Goal: Browse casually: Explore the website without a specific task or goal

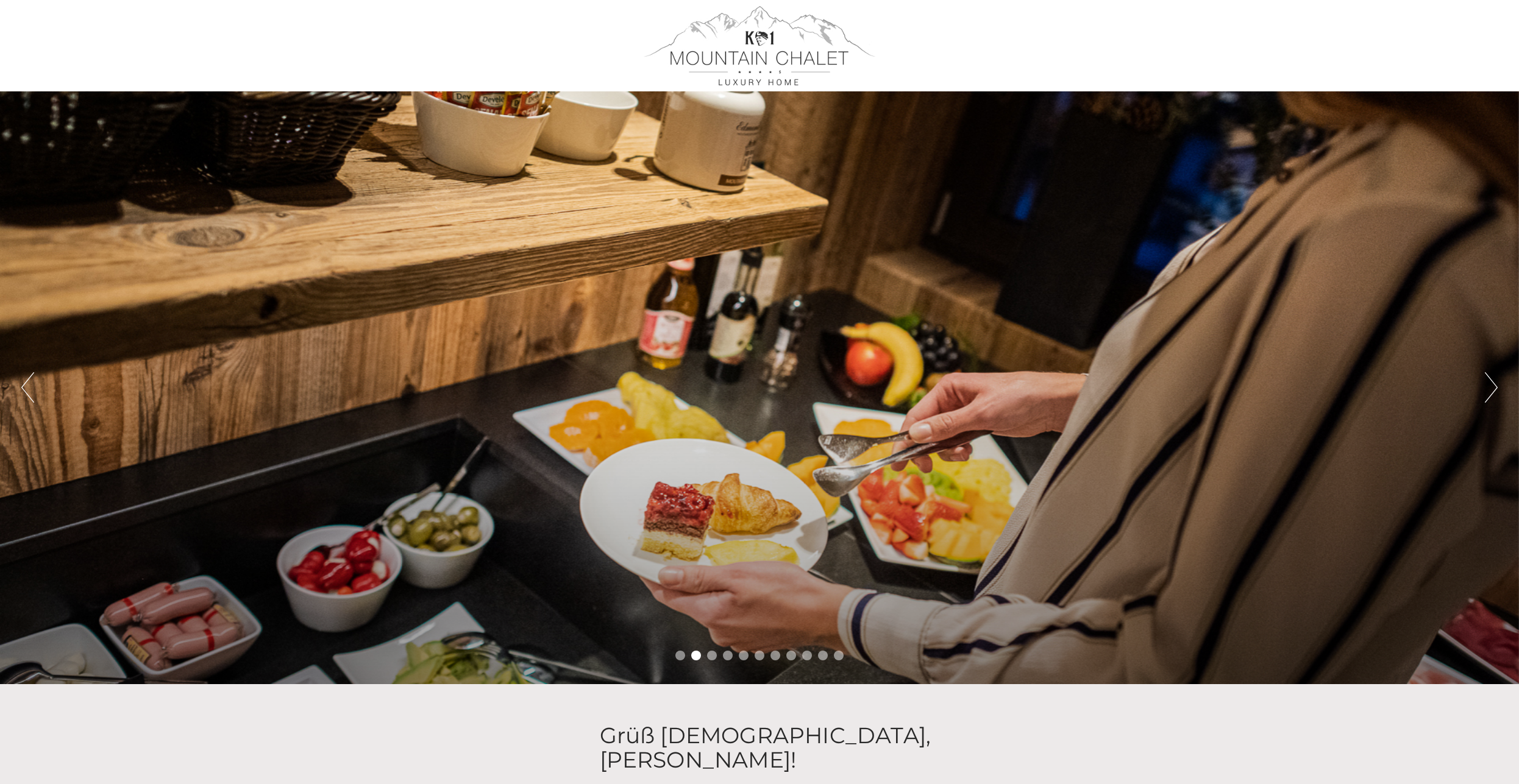
click at [1496, 389] on button "Next" at bounding box center [1490, 388] width 13 height 30
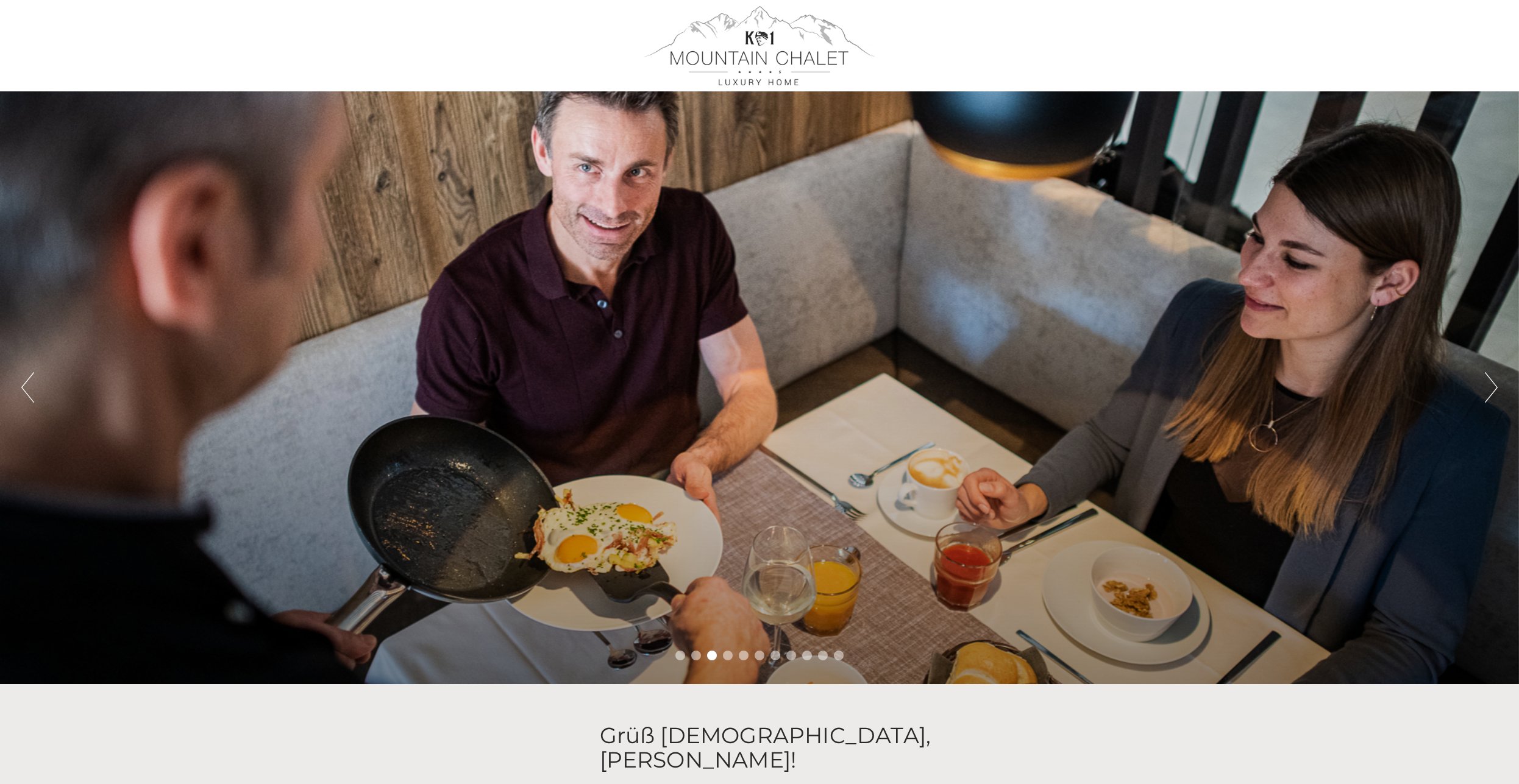
click at [1491, 386] on button "Next" at bounding box center [1490, 388] width 13 height 30
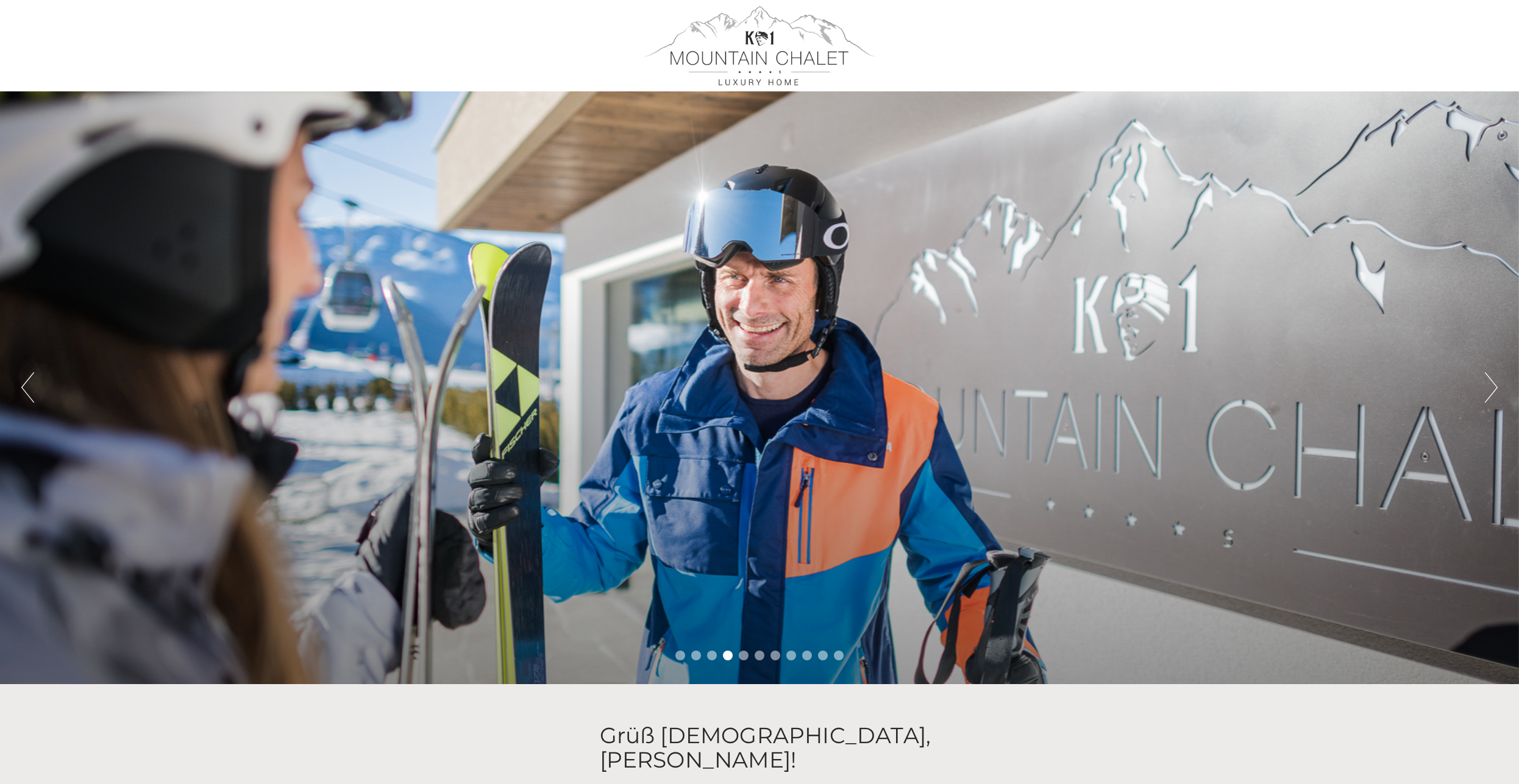
click at [1489, 386] on button "Next" at bounding box center [1490, 388] width 13 height 30
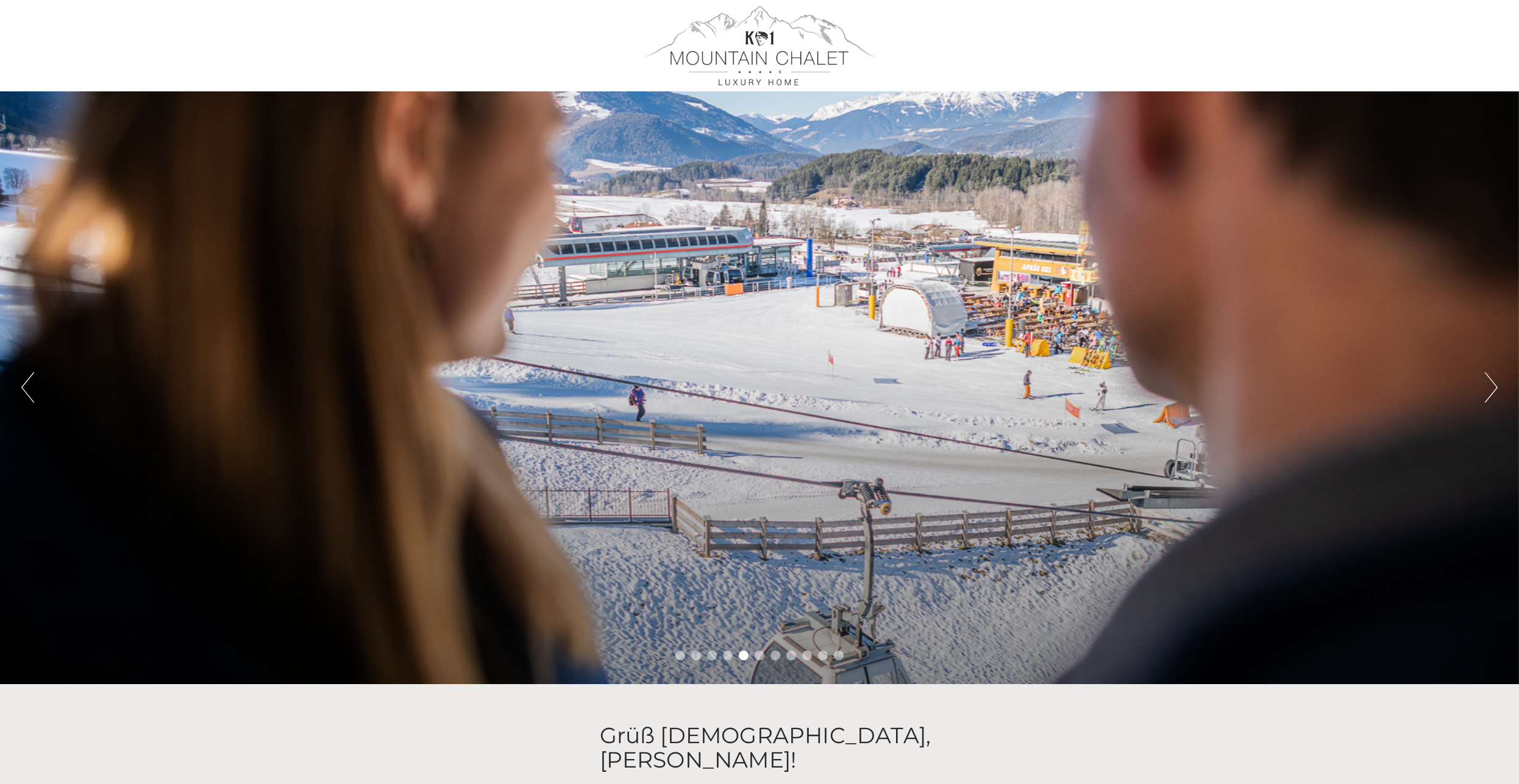
click at [1489, 386] on button "Next" at bounding box center [1490, 388] width 13 height 30
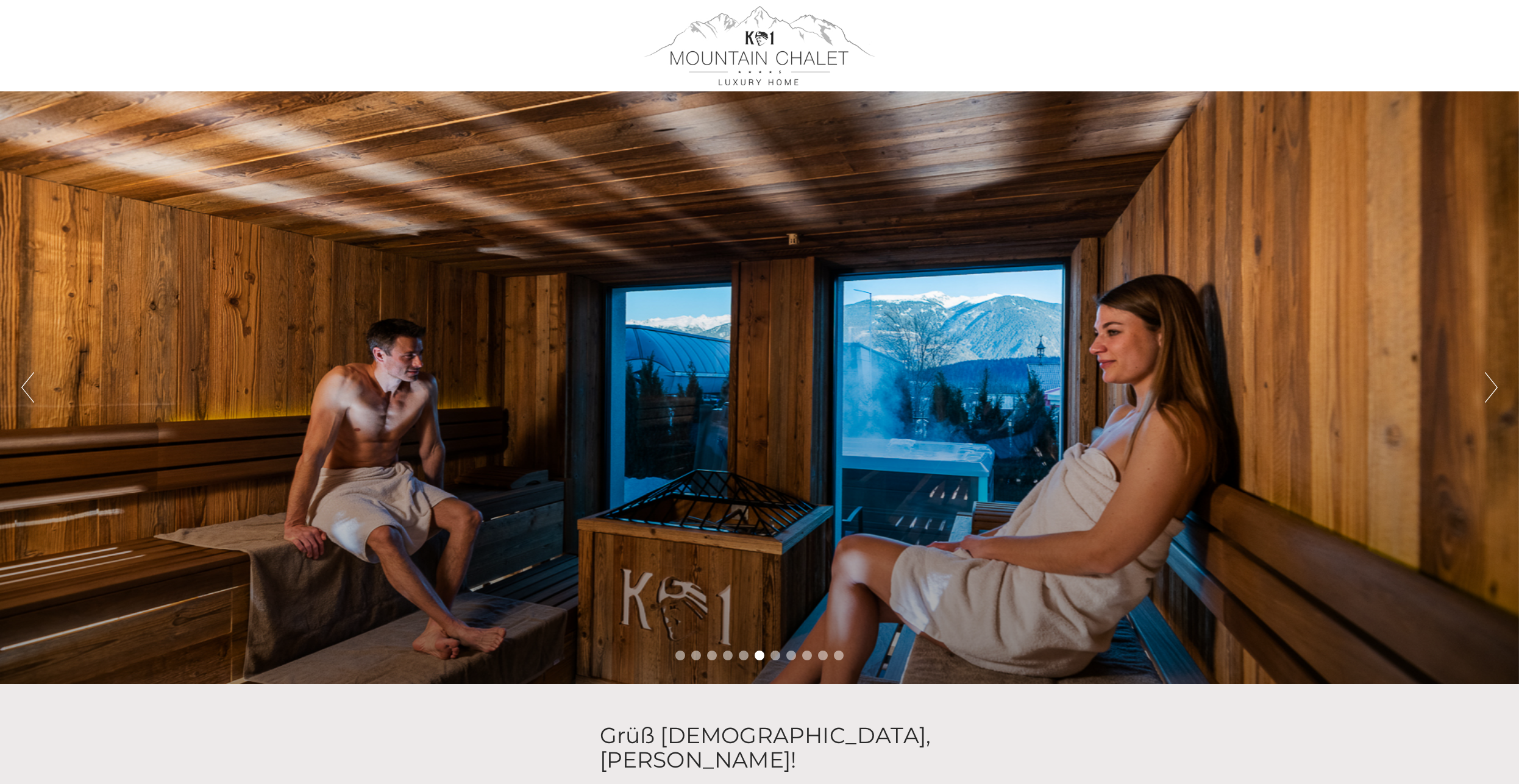
click at [1489, 386] on button "Next" at bounding box center [1490, 388] width 13 height 30
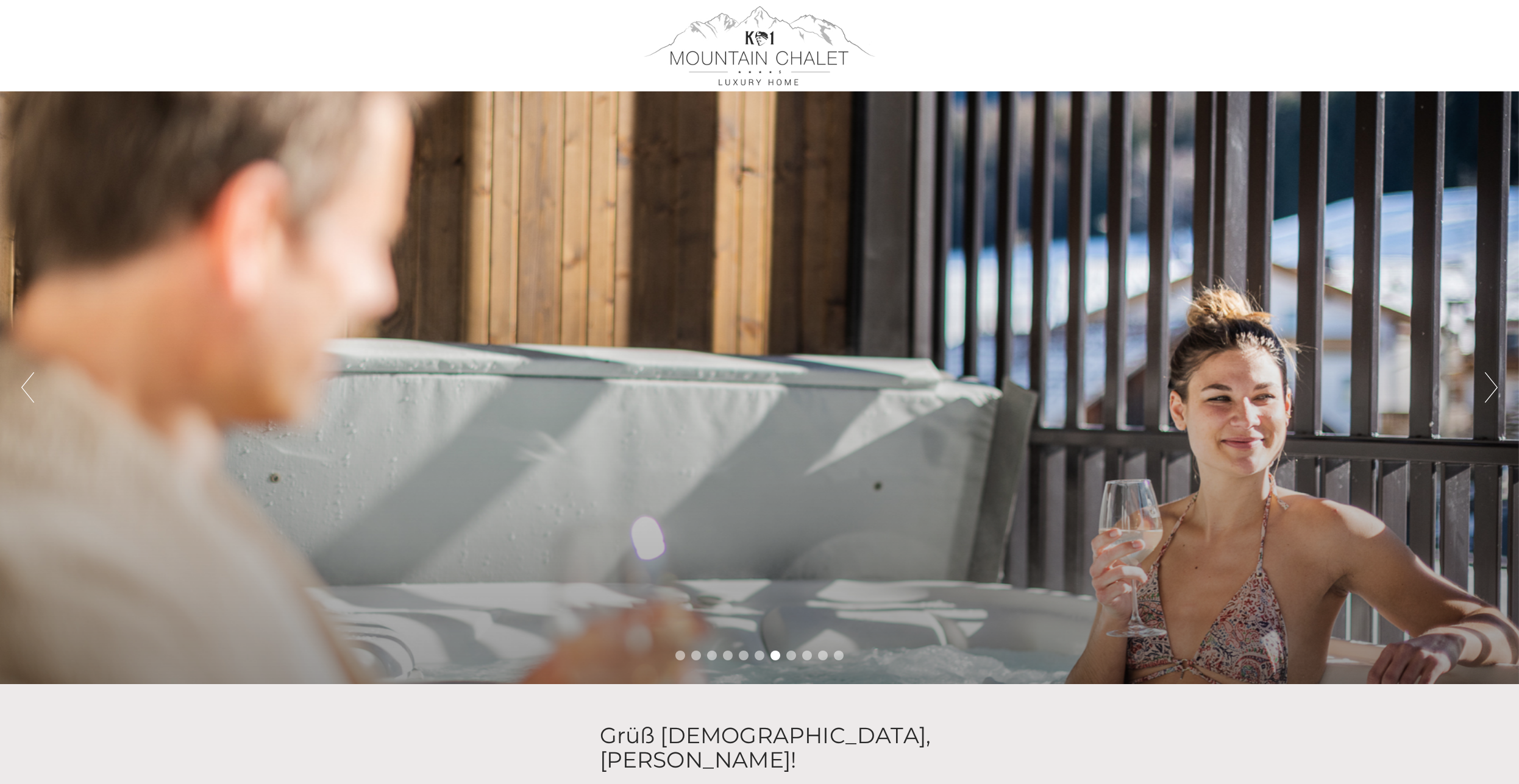
click at [1489, 385] on button "Next" at bounding box center [1490, 388] width 13 height 30
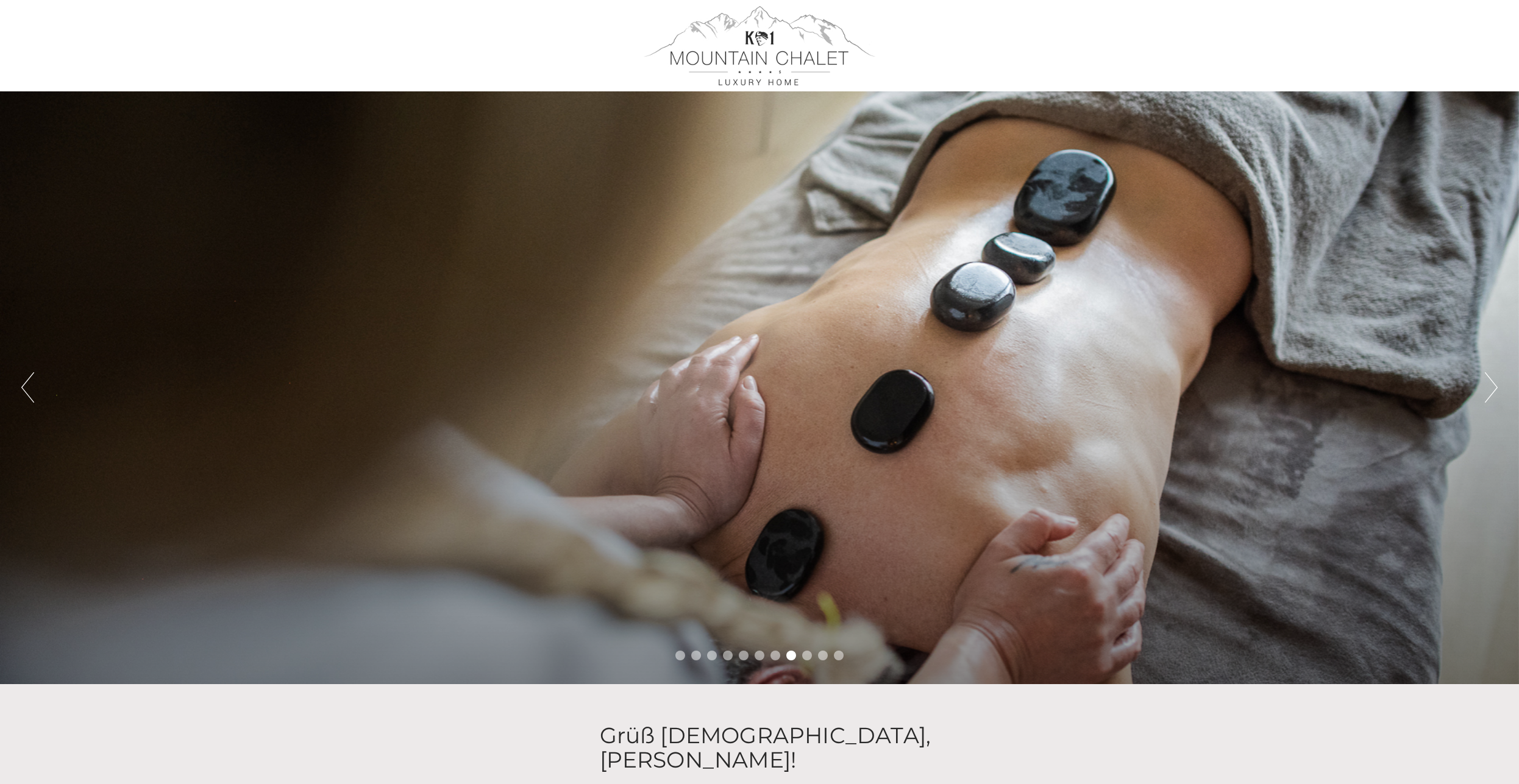
click at [1489, 385] on button "Next" at bounding box center [1490, 388] width 13 height 30
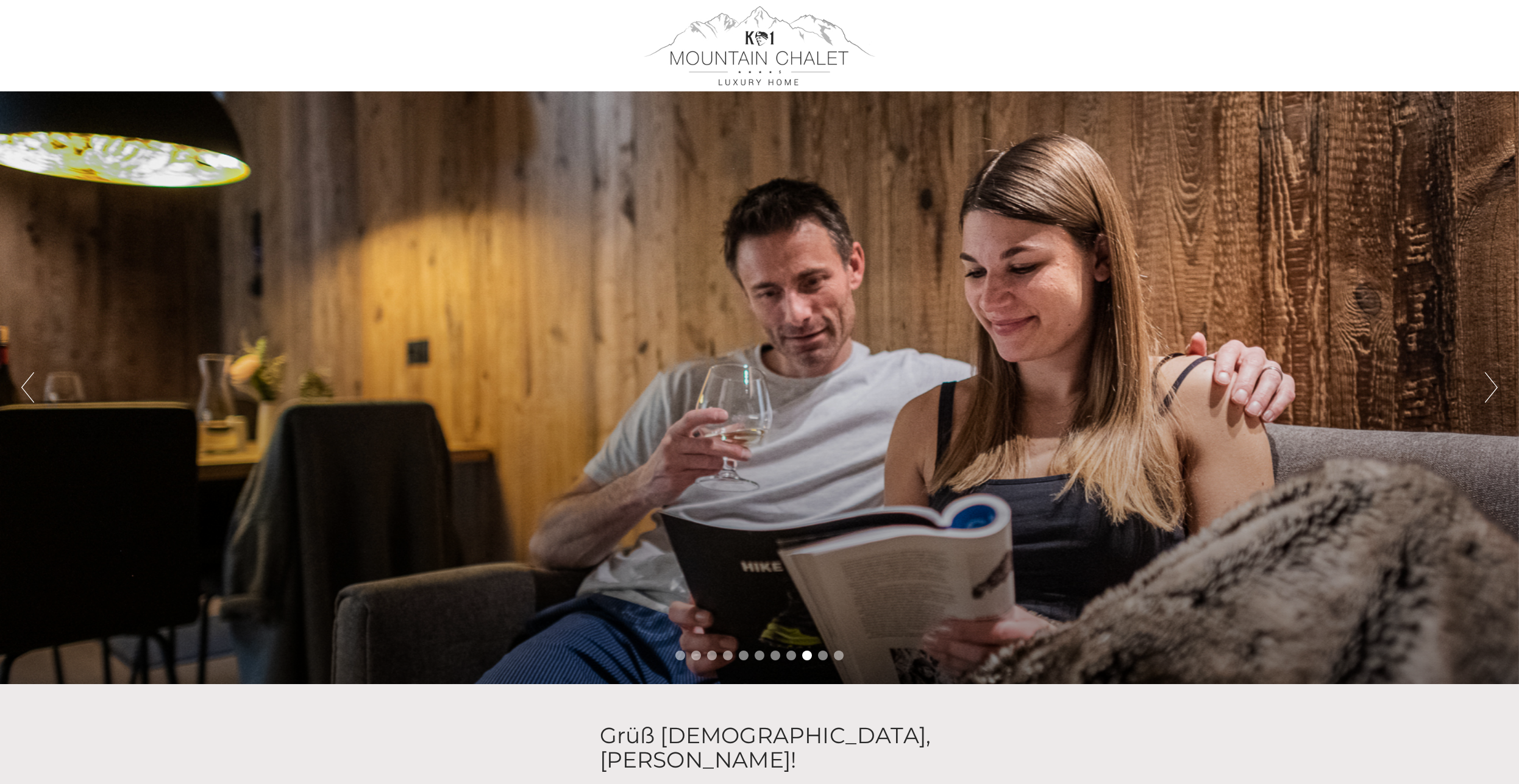
click at [1489, 384] on button "Next" at bounding box center [1490, 388] width 13 height 30
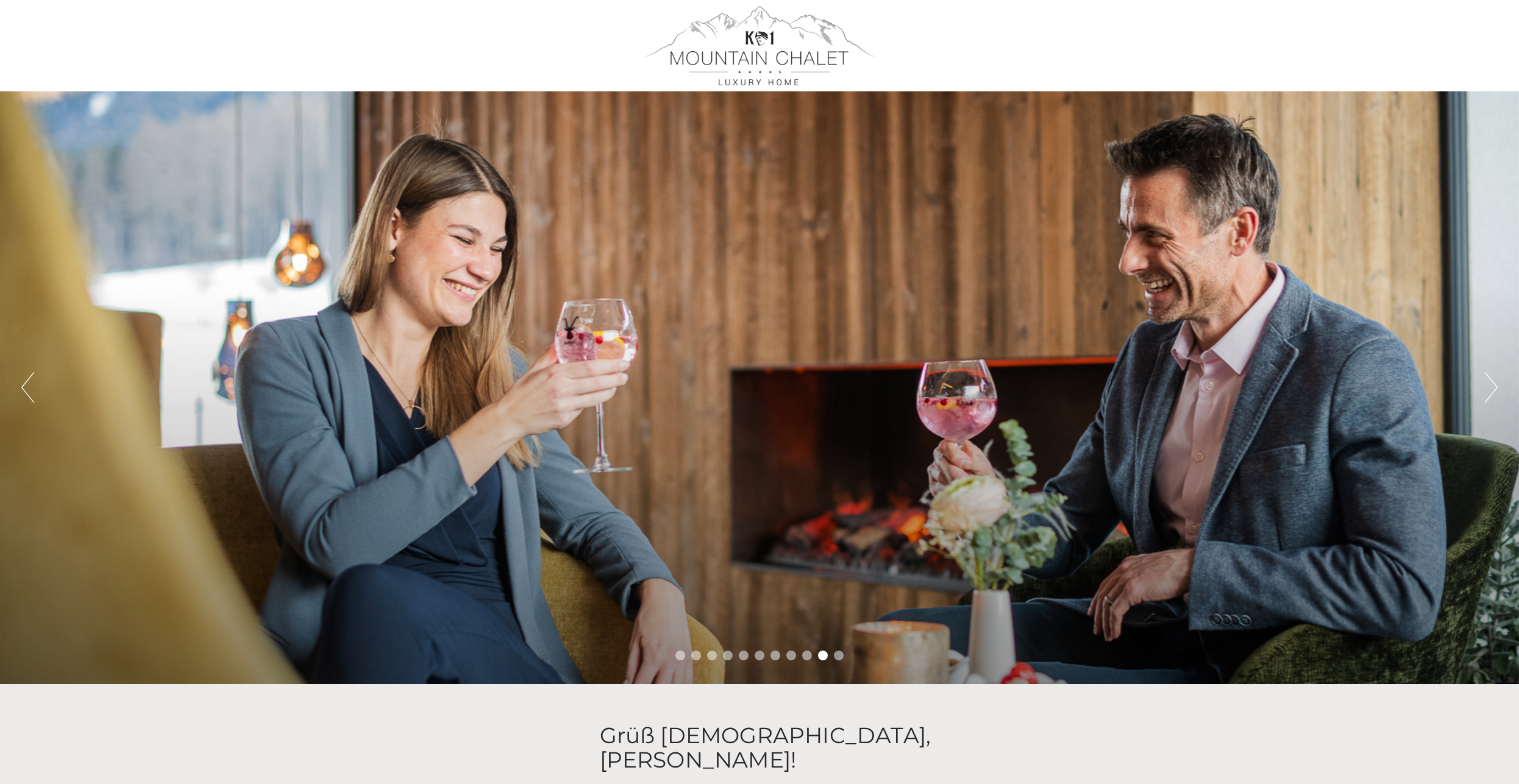
click at [1489, 384] on button "Next" at bounding box center [1490, 388] width 13 height 30
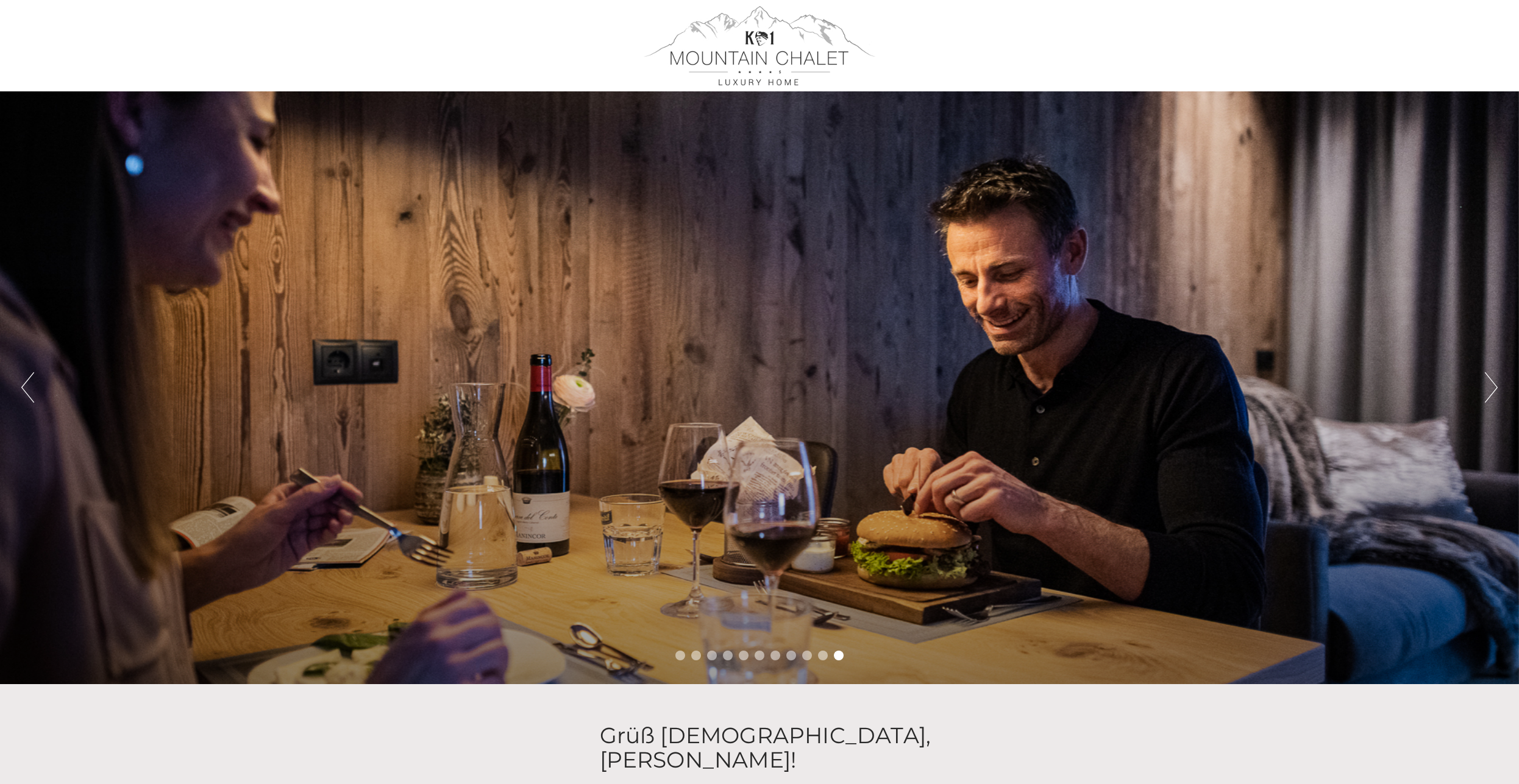
click at [1489, 384] on button "Next" at bounding box center [1490, 388] width 13 height 30
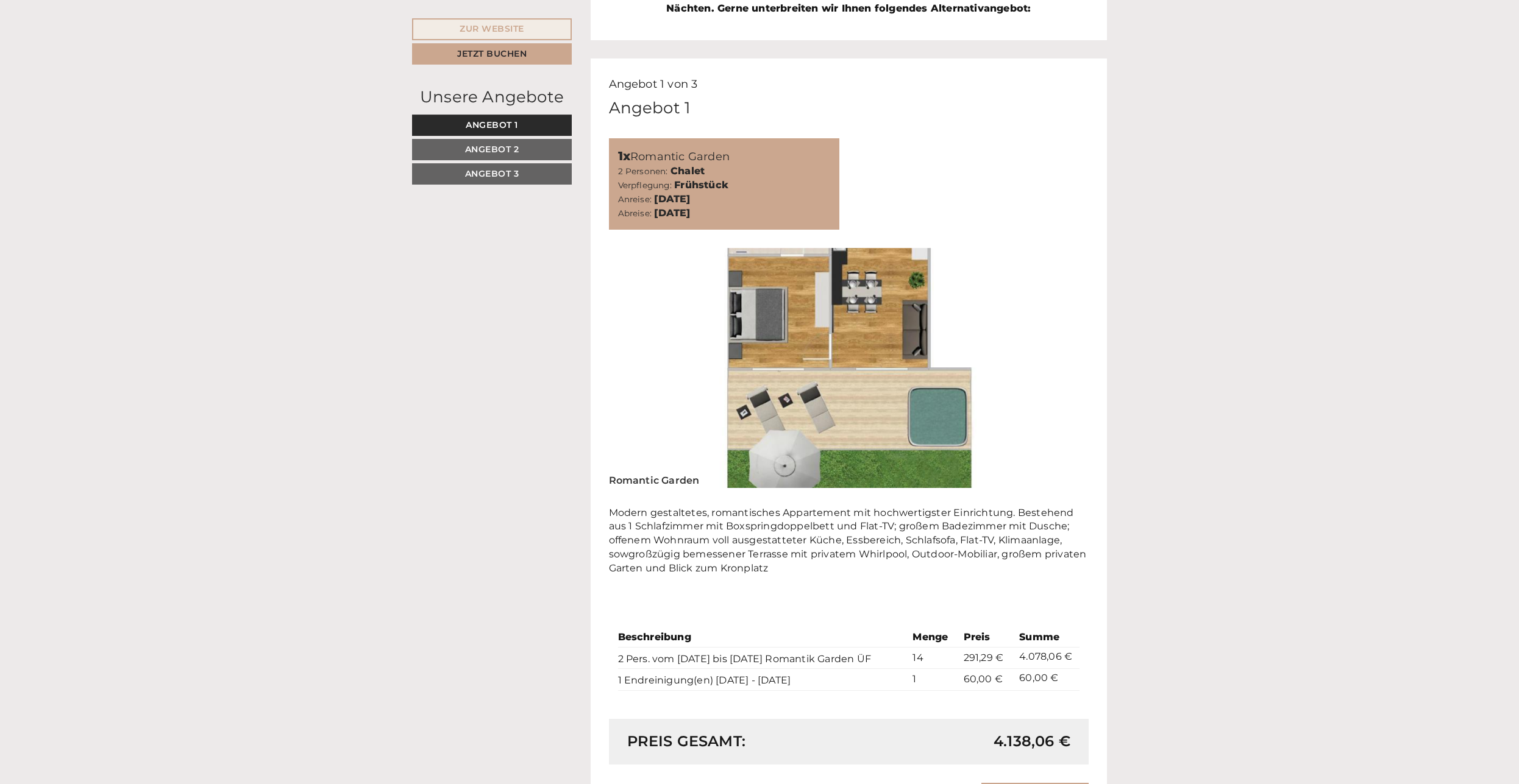
scroll to position [994, 0]
